Goal: Find contact information: Find contact information

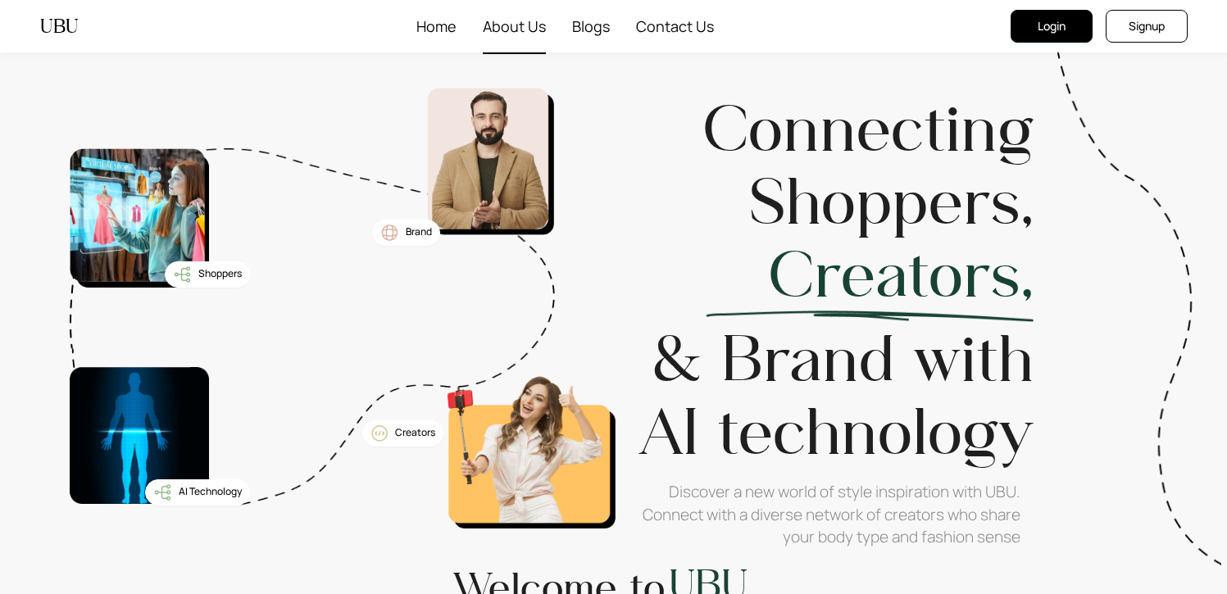
click at [521, 25] on span "About Us" at bounding box center [514, 26] width 63 height 52
click at [503, 25] on span "About Us" at bounding box center [514, 26] width 63 height 52
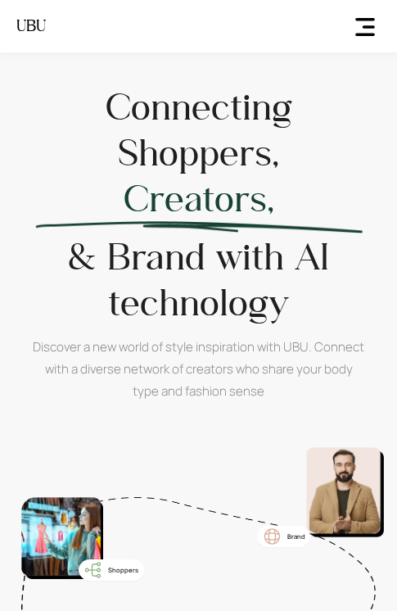
click at [364, 19] on span "ellipsis" at bounding box center [365, 26] width 31 height 21
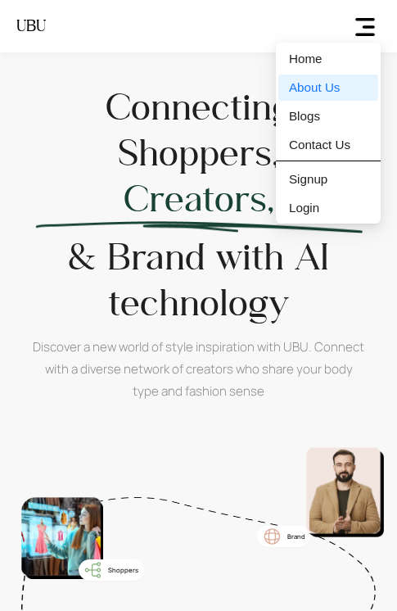
click at [364, 19] on span "ellipsis" at bounding box center [365, 26] width 31 height 21
click at [108, 84] on h1 "Connecting Shoppers," at bounding box center [199, 130] width 187 height 92
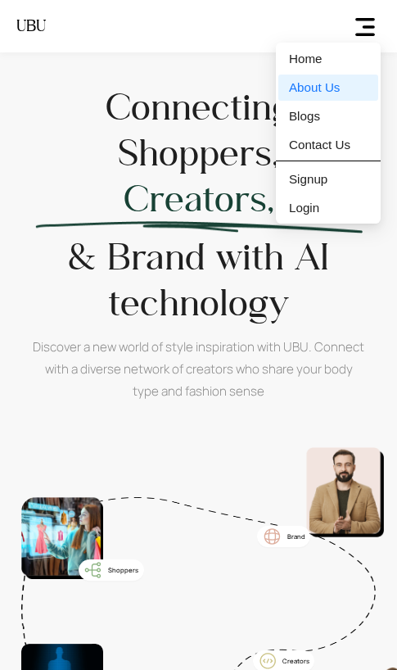
click at [365, 30] on span "ellipsis" at bounding box center [365, 26] width 31 height 21
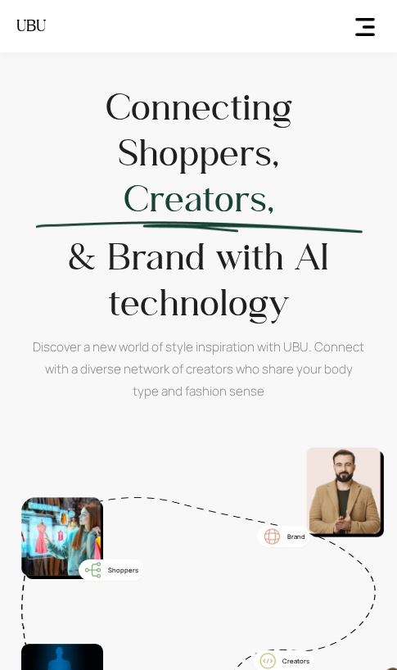
click at [388, 23] on header "UBU Home About Us Blogs Contact Us Signup Login Login Signup" at bounding box center [198, 26] width 397 height 52
click at [372, 24] on span "ellipsis" at bounding box center [365, 26] width 31 height 21
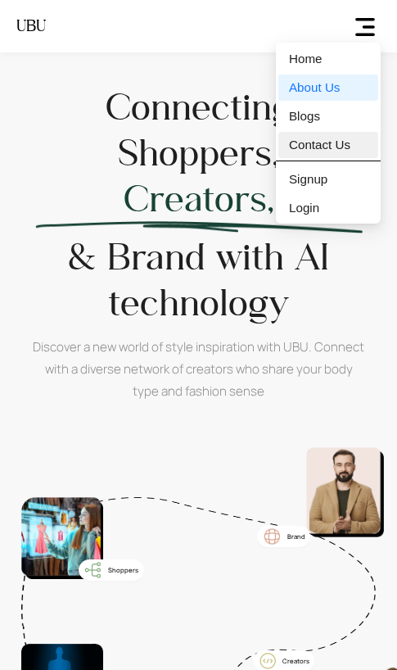
click at [318, 150] on span "Contact Us" at bounding box center [319, 145] width 61 height 26
